Goal: Check status: Check status

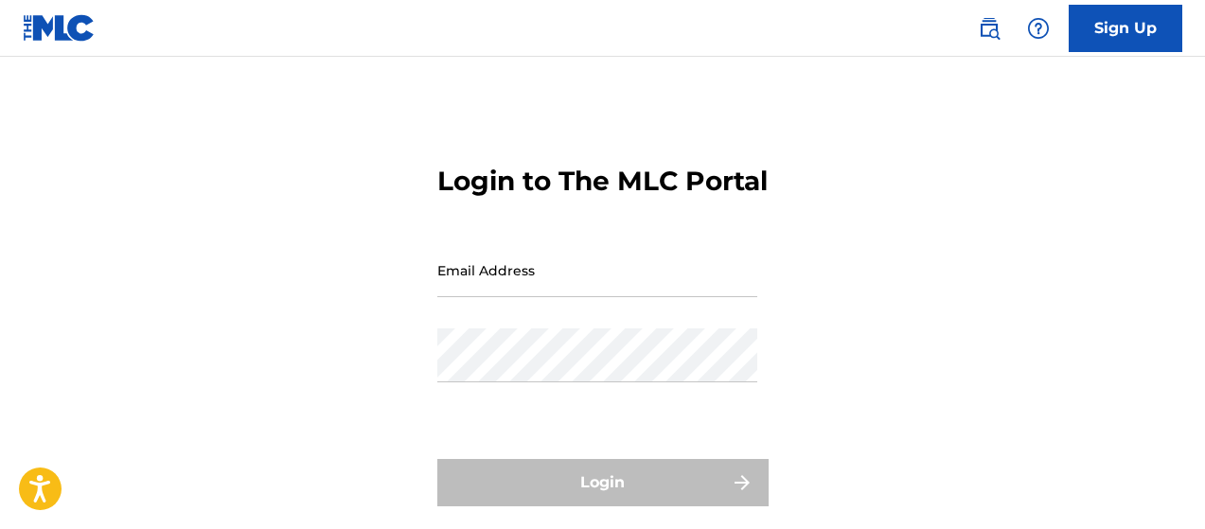
click at [596, 297] on input "Email Address" at bounding box center [597, 270] width 320 height 54
type input "[EMAIL_ADDRESS][DOMAIN_NAME]"
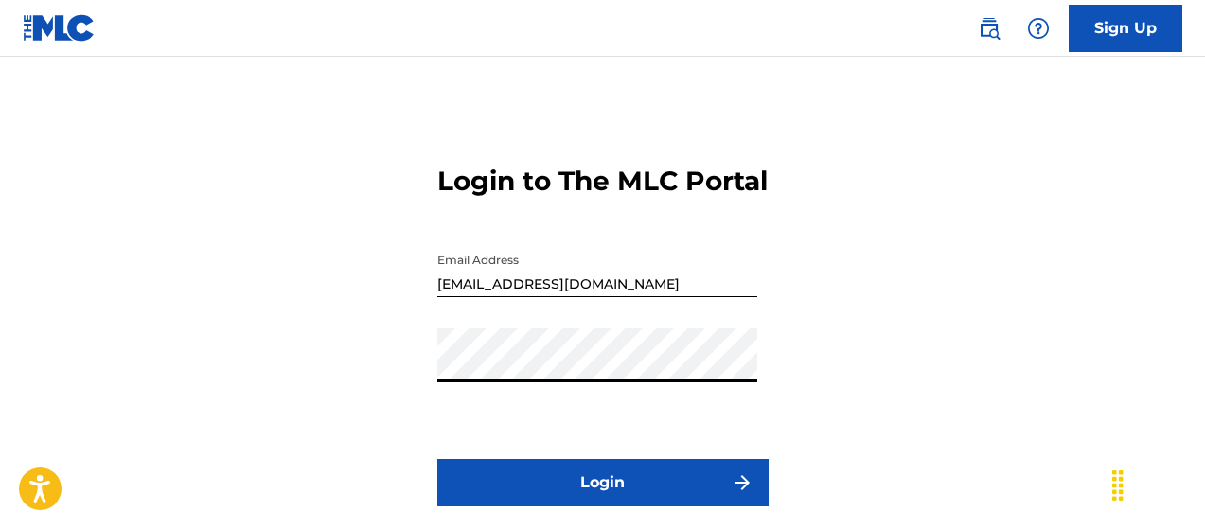
click at [672, 507] on button "Login" at bounding box center [602, 482] width 331 height 47
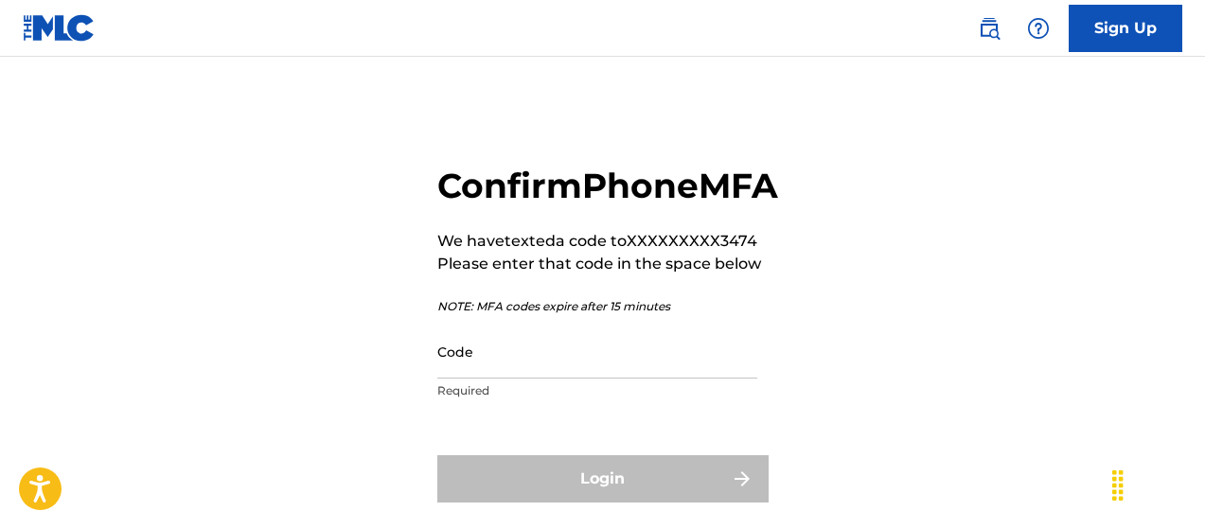
click at [538, 379] on input "Code" at bounding box center [597, 352] width 320 height 54
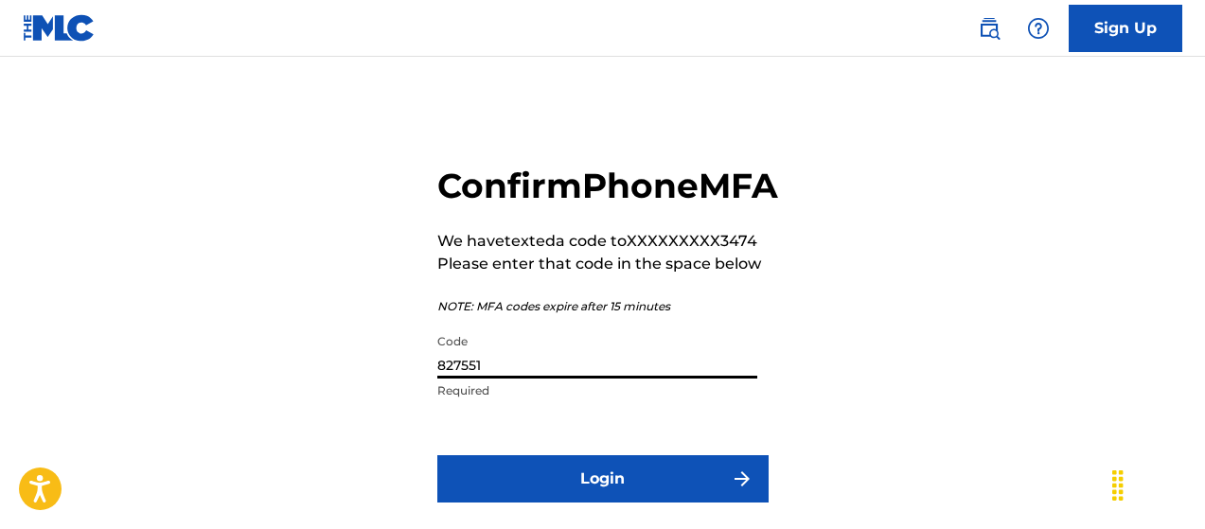
type input "827551"
click at [437, 455] on button "Login" at bounding box center [602, 478] width 331 height 47
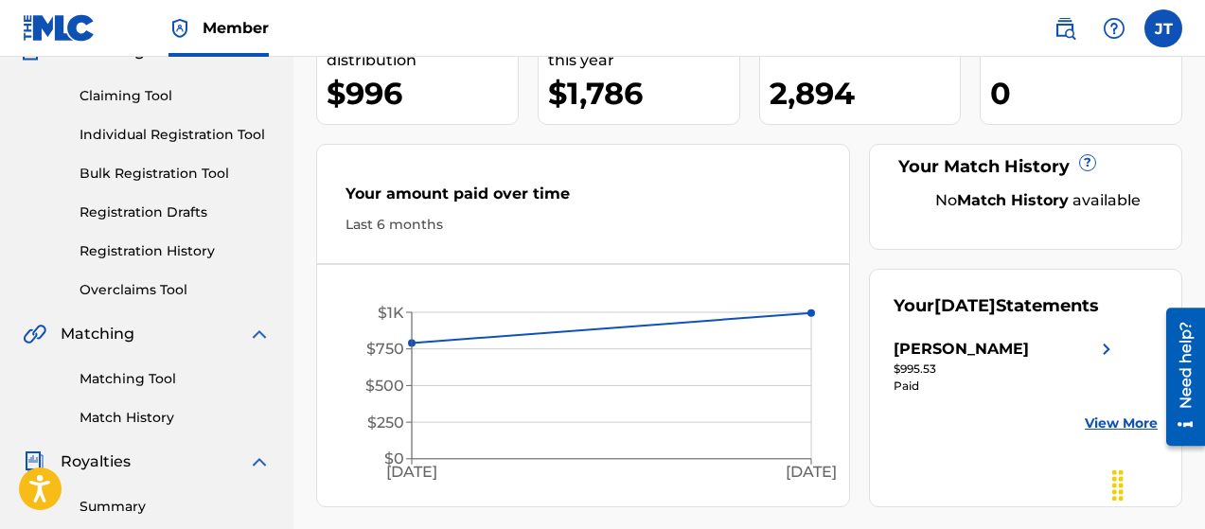
scroll to position [189, 0]
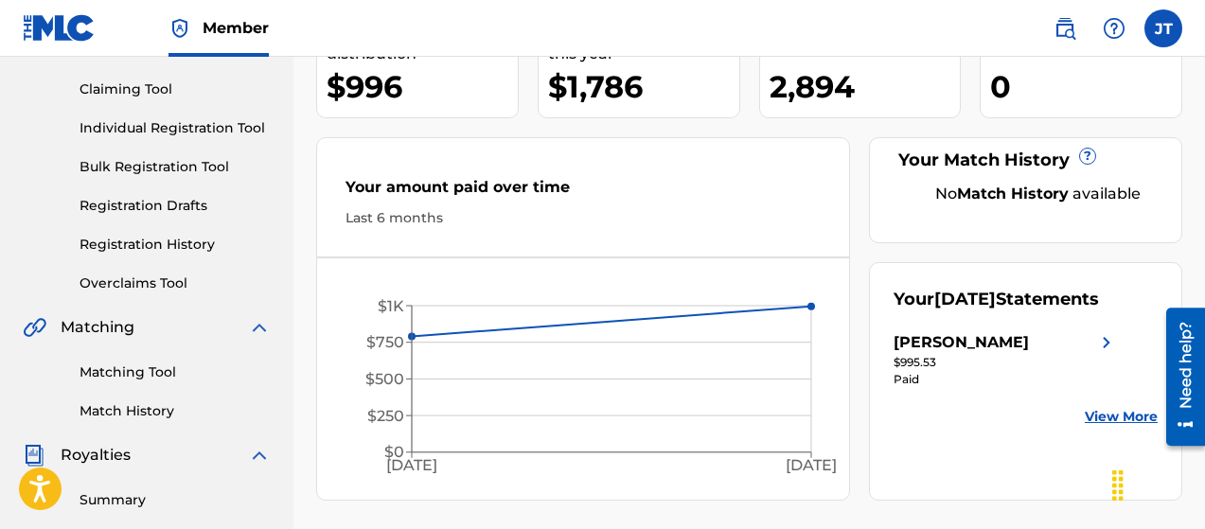
click at [1122, 414] on link "View More" at bounding box center [1121, 417] width 73 height 20
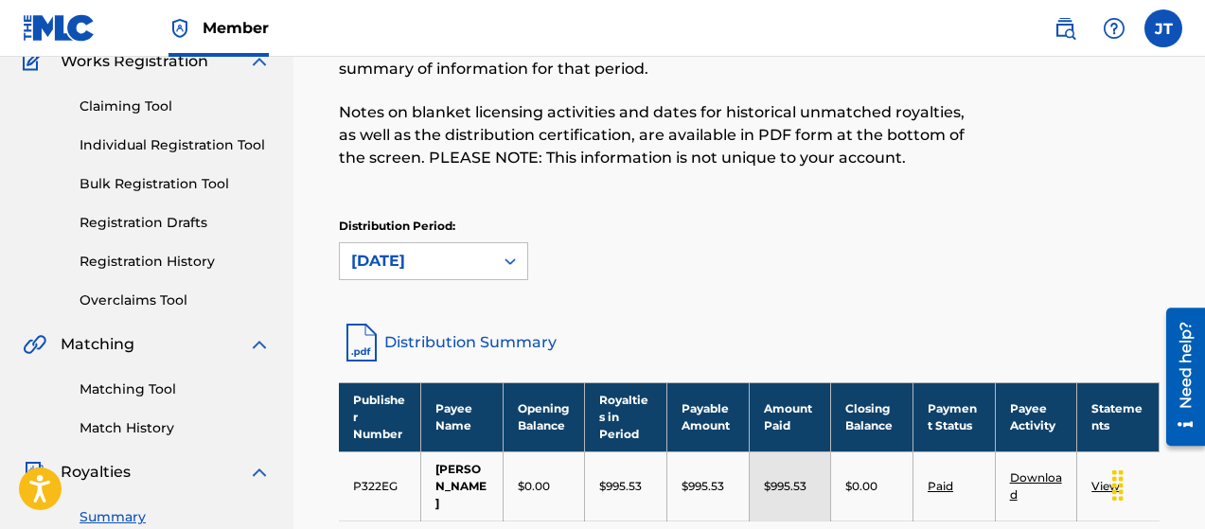
scroll to position [189, 0]
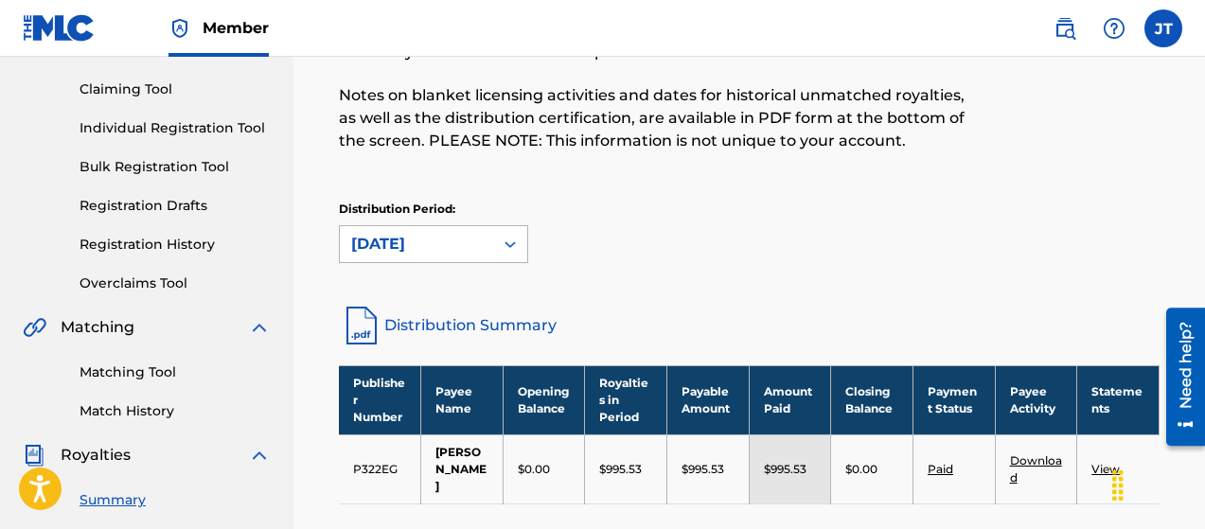
click at [512, 242] on icon at bounding box center [510, 244] width 11 height 7
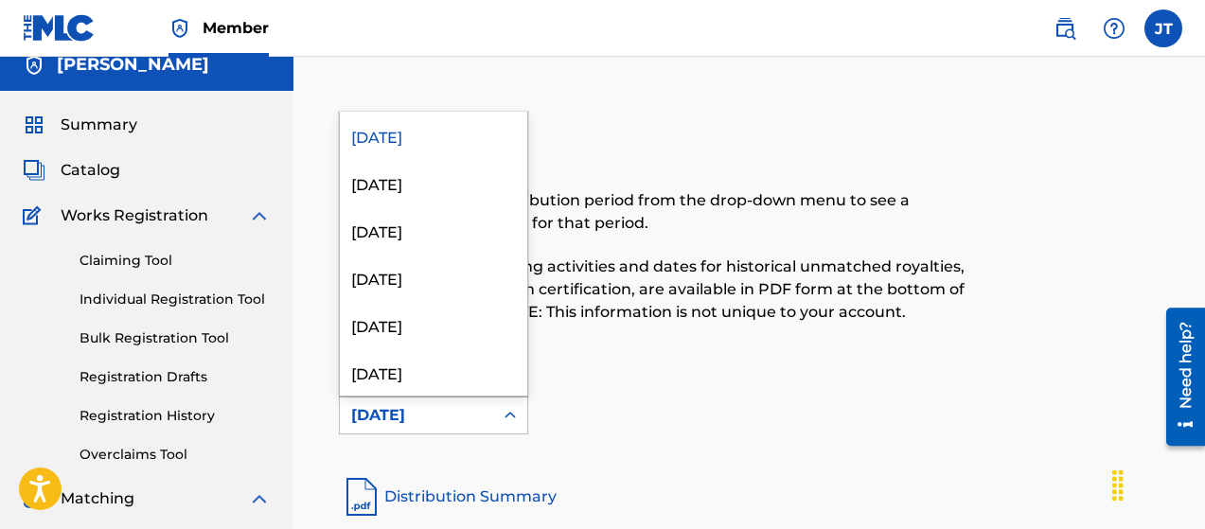
scroll to position [0, 0]
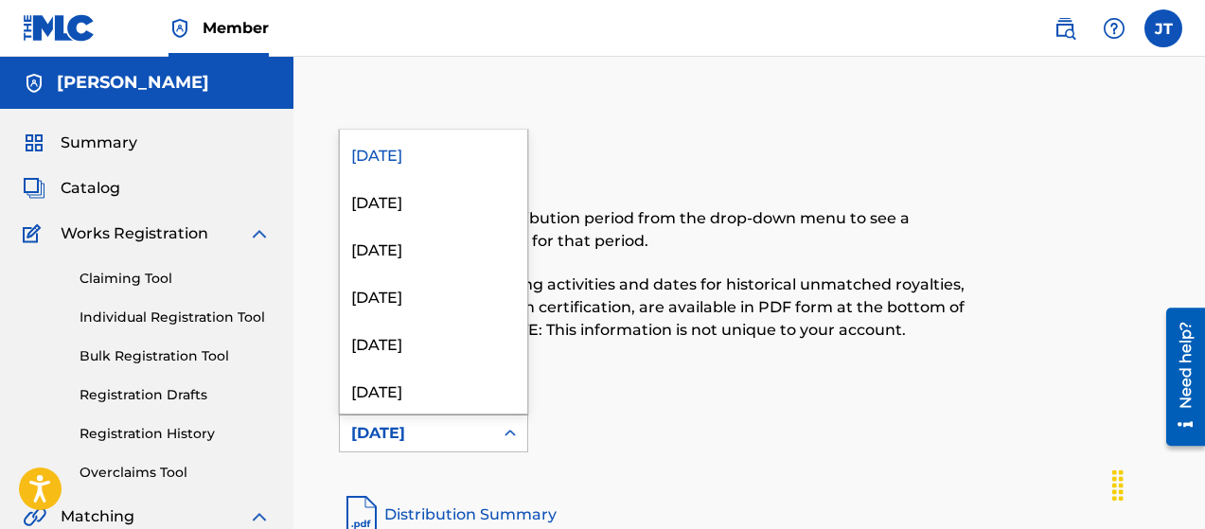
click at [630, 337] on p "Notes on blanket licensing activities and dates for historical unmatched royalt…" at bounding box center [655, 308] width 632 height 68
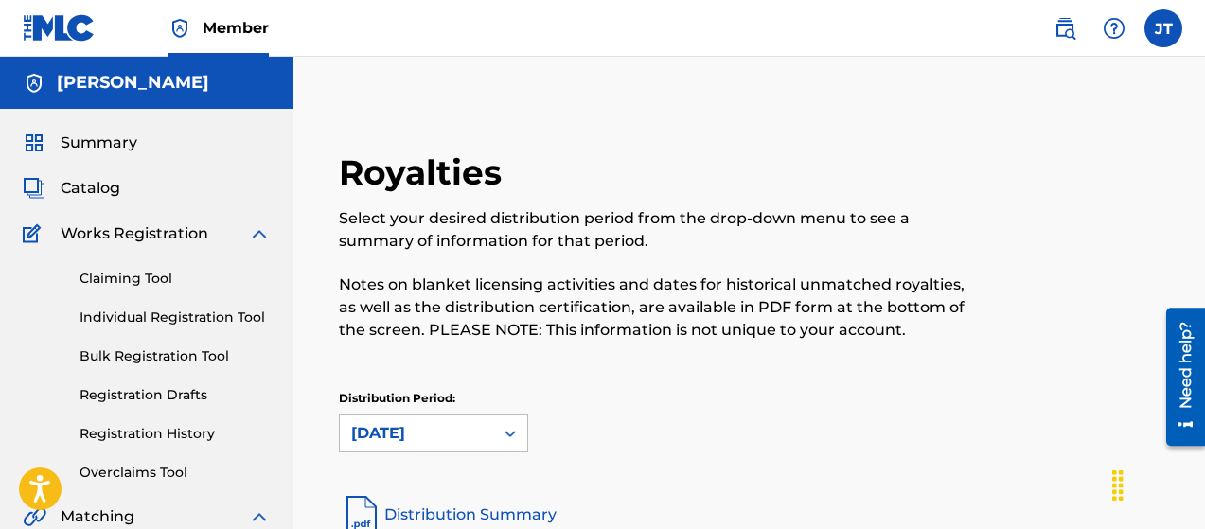
scroll to position [95, 0]
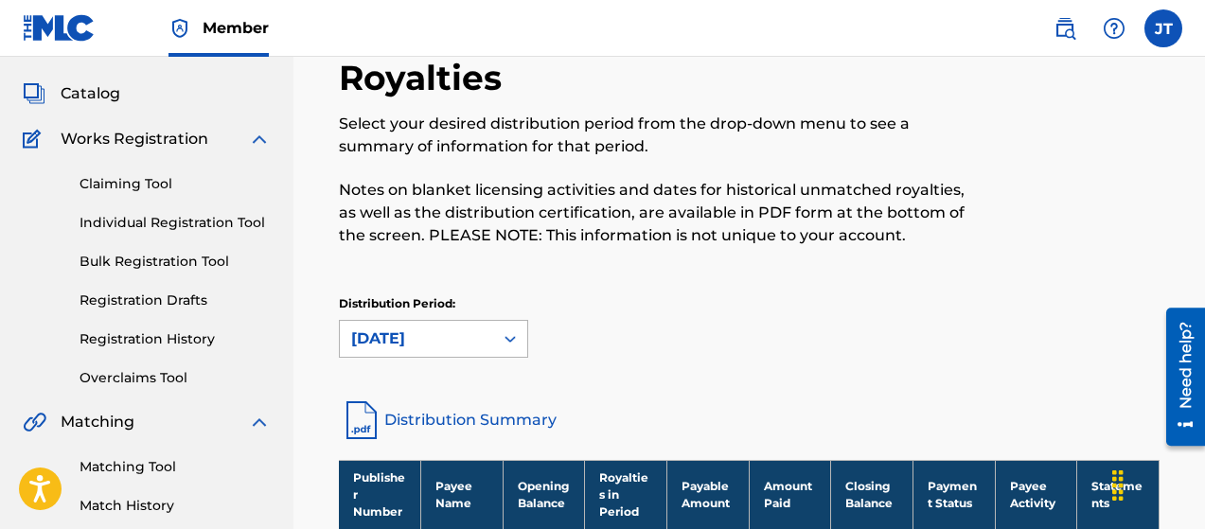
click at [510, 339] on icon at bounding box center [510, 338] width 19 height 19
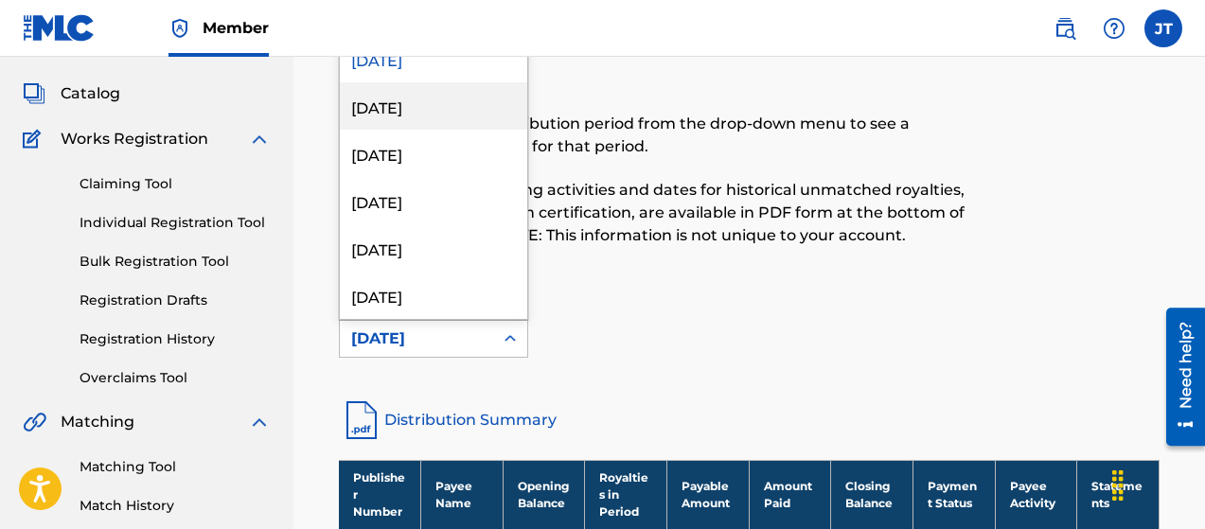
click at [455, 115] on div "[DATE]" at bounding box center [433, 105] width 187 height 47
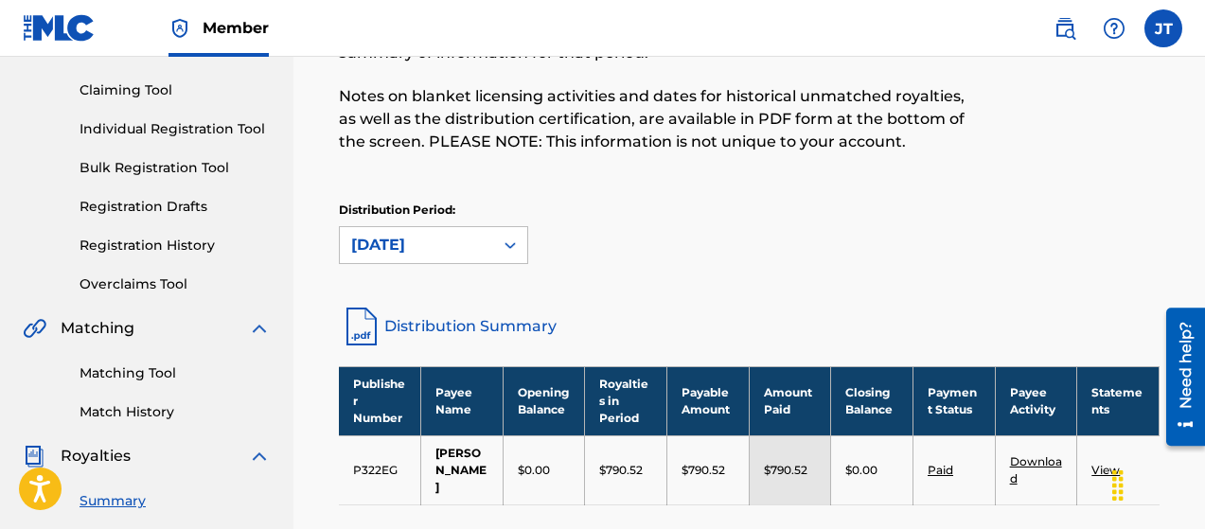
scroll to position [189, 0]
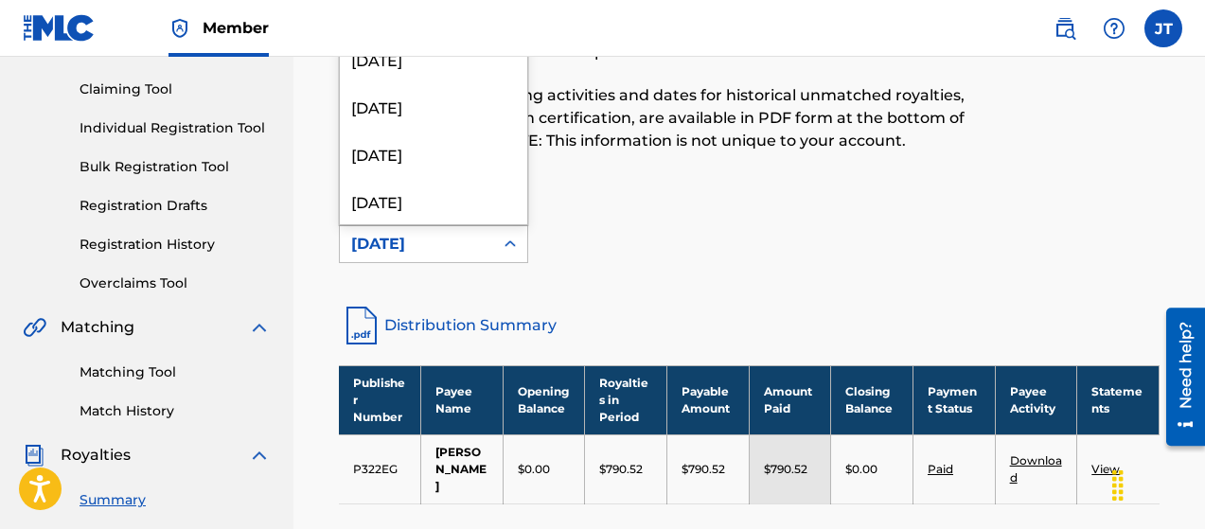
click at [507, 242] on icon at bounding box center [510, 243] width 11 height 7
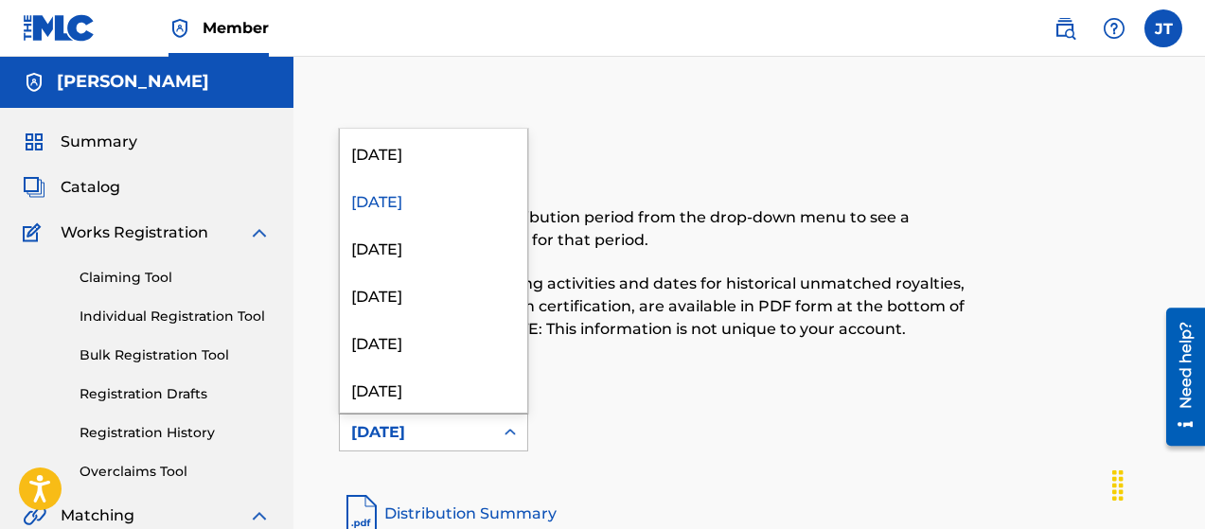
scroll to position [0, 0]
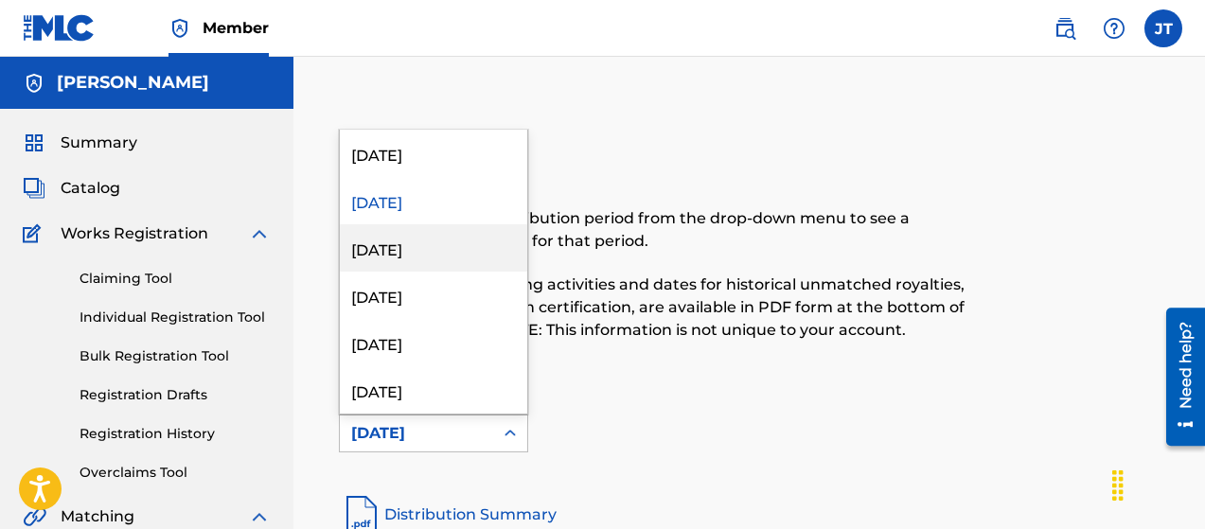
click at [482, 241] on div "[DATE]" at bounding box center [433, 247] width 187 height 47
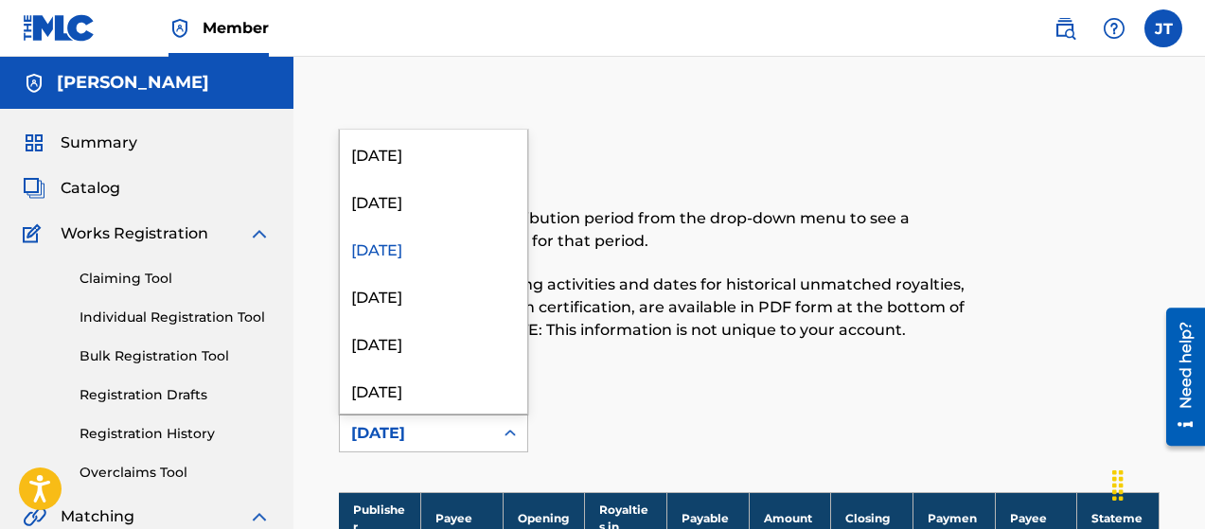
click at [512, 438] on icon at bounding box center [510, 433] width 19 height 19
click at [465, 155] on div "[DATE]" at bounding box center [433, 153] width 187 height 47
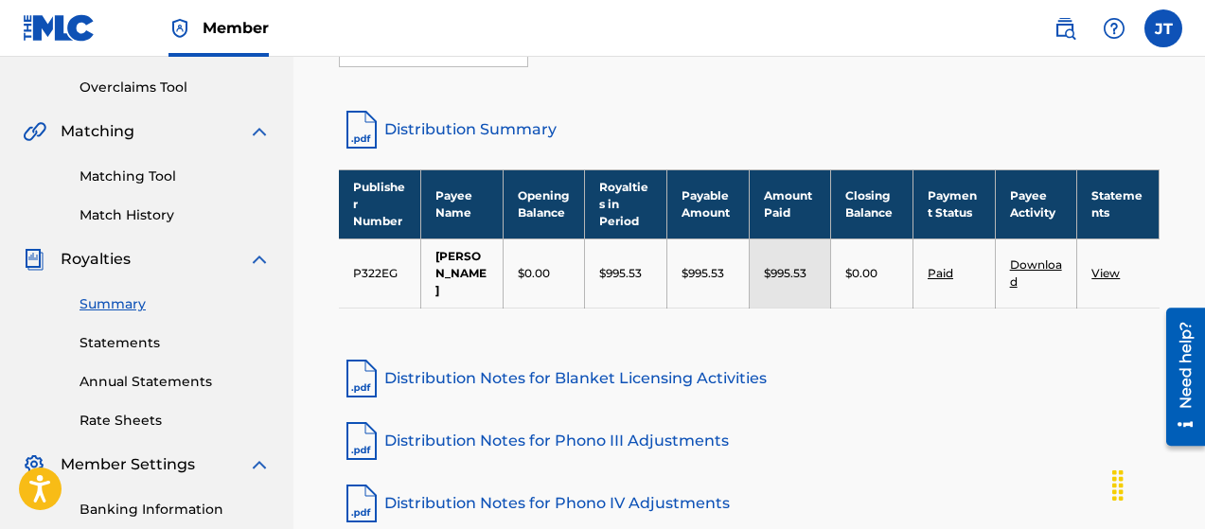
scroll to position [473, 0]
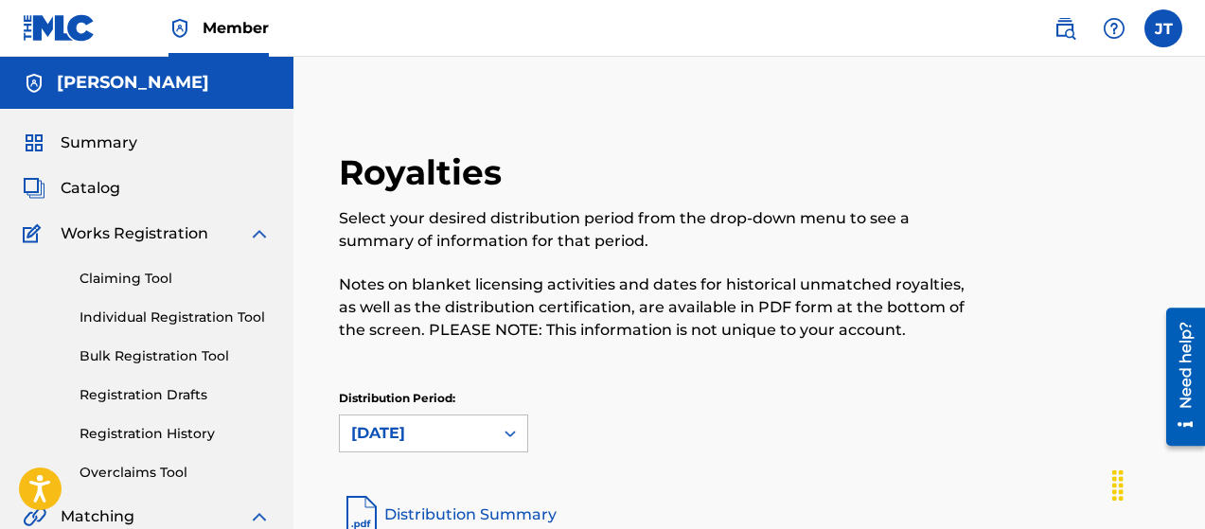
click at [107, 144] on span "Summary" at bounding box center [99, 143] width 77 height 23
